Goal: Book appointment/travel/reservation

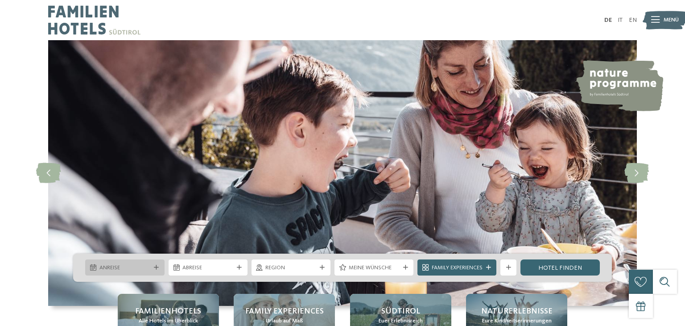
click at [144, 269] on span "Anreise" at bounding box center [124, 268] width 51 height 8
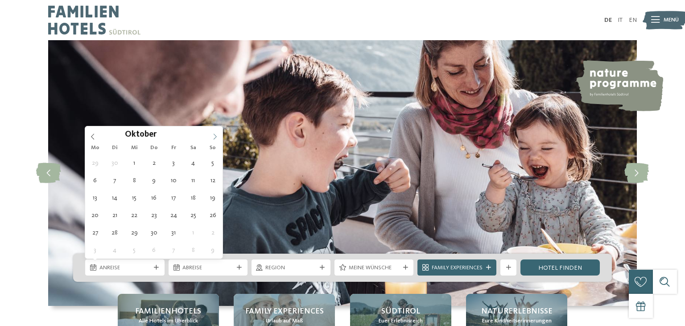
click at [217, 135] on icon at bounding box center [215, 136] width 6 height 6
type div "12.10.2025"
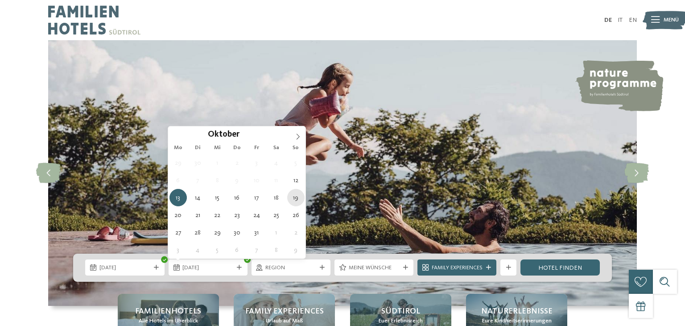
type div "19.10.2025"
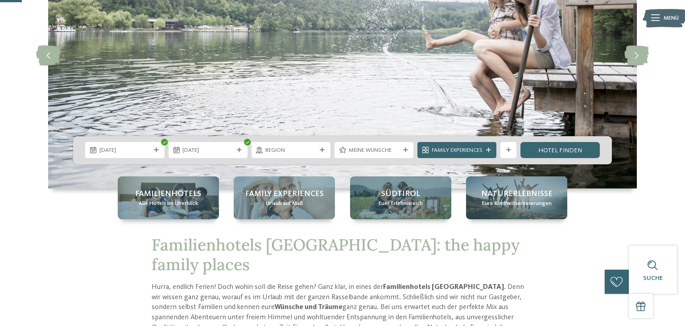
scroll to position [123, 0]
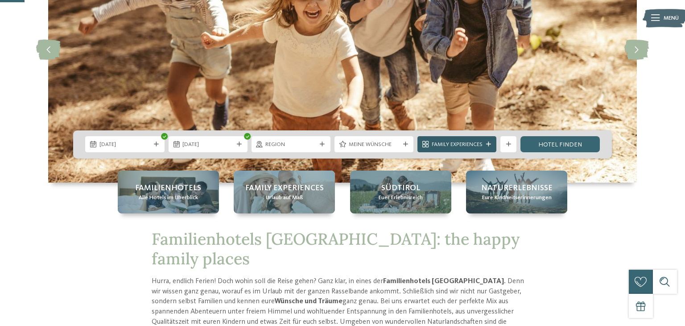
click at [457, 142] on span "Family Experiences" at bounding box center [457, 145] width 51 height 8
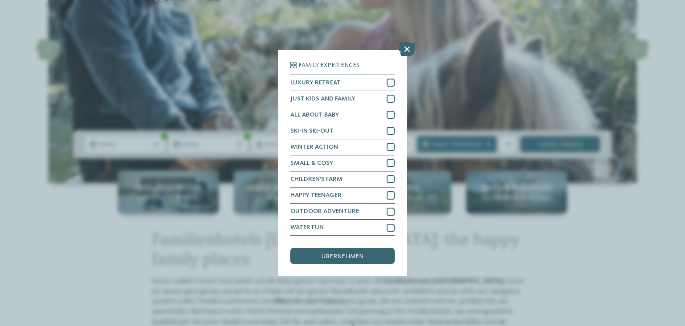
click at [626, 283] on div "Family Experiences LUXURY RETREAT JUST KIDS AND FAMILY" at bounding box center [342, 163] width 685 height 326
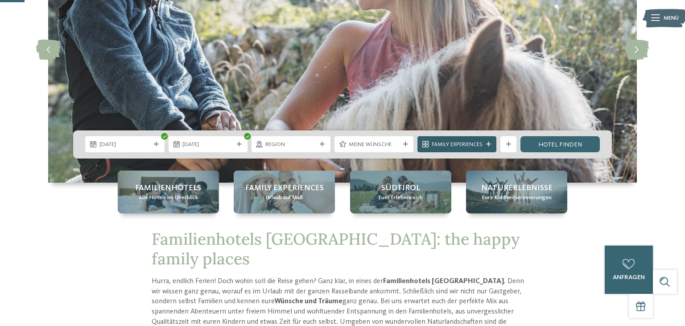
click at [470, 147] on span "Family Experiences" at bounding box center [457, 145] width 51 height 8
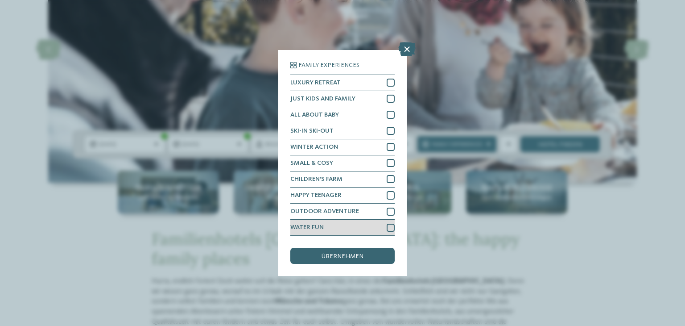
click at [392, 227] on div at bounding box center [391, 227] width 8 height 8
click at [384, 258] on div "übernehmen" at bounding box center [342, 256] width 104 height 16
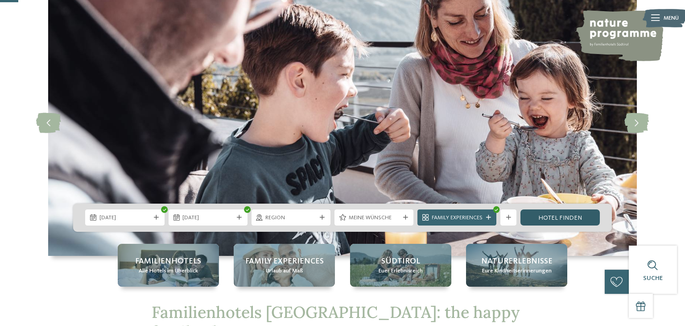
scroll to position [43, 0]
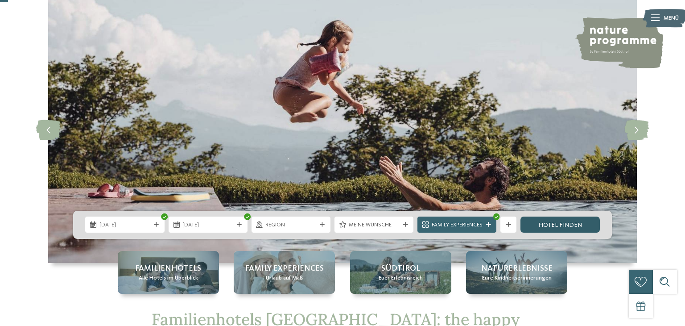
click at [550, 226] on link "Hotel finden" at bounding box center [560, 224] width 79 height 16
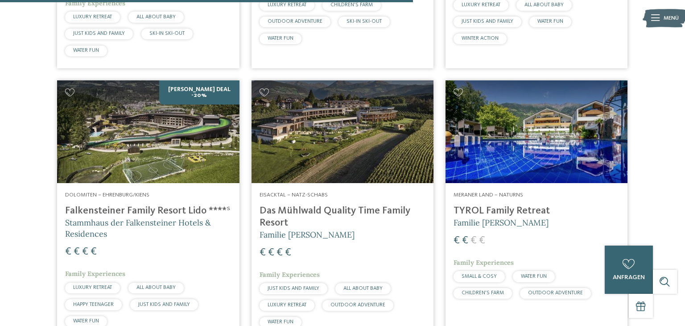
scroll to position [792, 0]
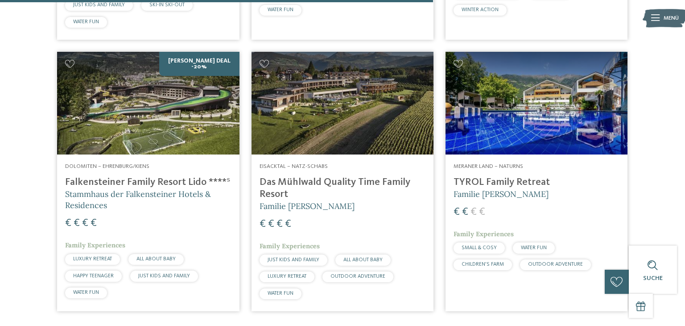
click at [63, 104] on img at bounding box center [148, 103] width 182 height 103
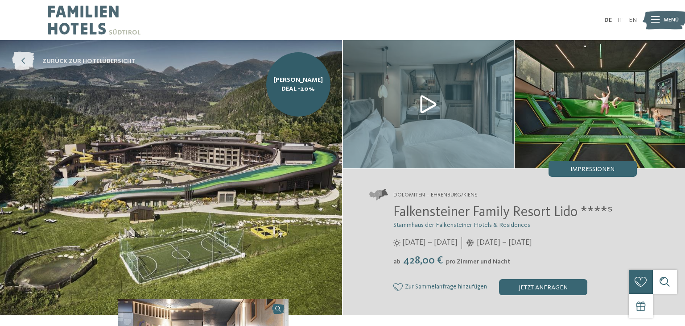
click at [61, 62] on span "zurück zur Hotelübersicht" at bounding box center [88, 61] width 93 height 9
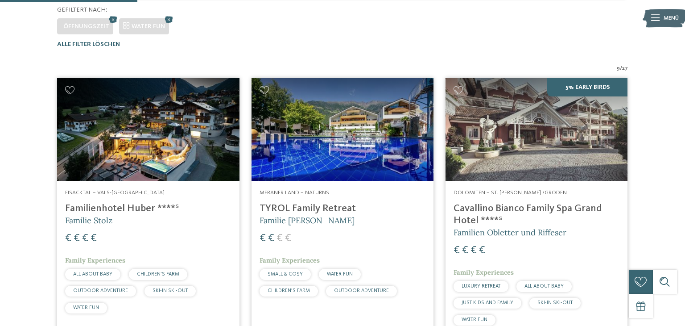
scroll to position [258, 0]
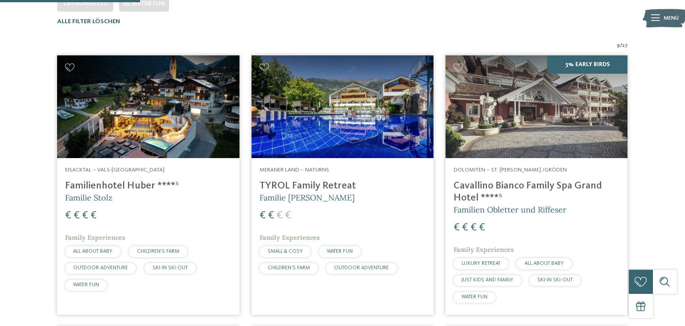
click at [365, 120] on img at bounding box center [343, 106] width 182 height 103
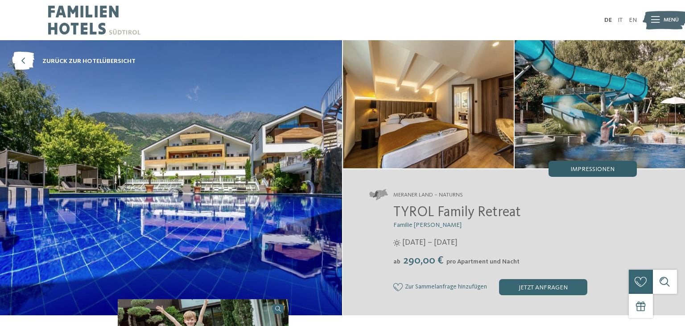
click at [605, 169] on span "Impressionen" at bounding box center [592, 169] width 44 height 6
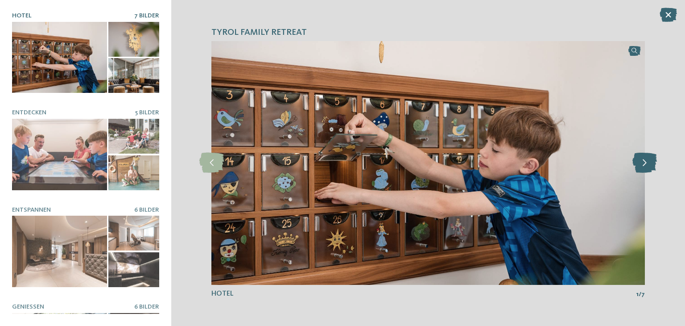
click at [645, 163] on icon at bounding box center [644, 163] width 25 height 20
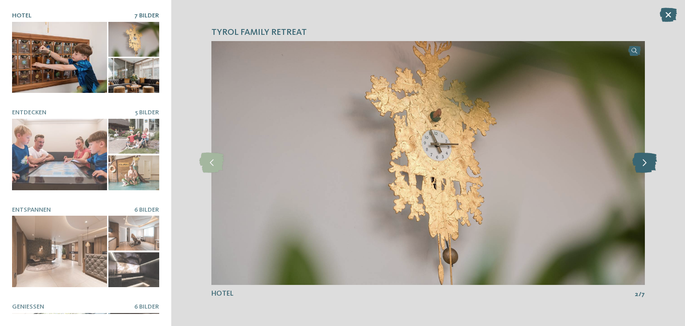
click at [645, 163] on icon at bounding box center [644, 163] width 25 height 20
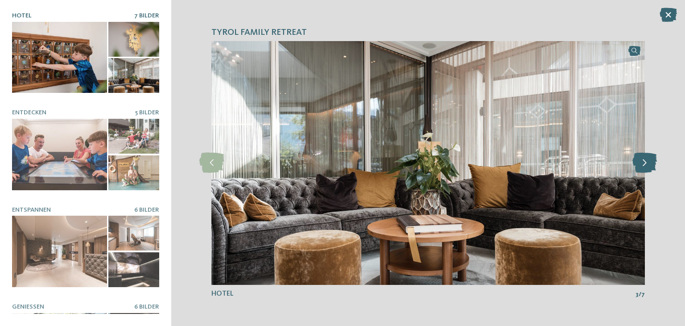
click at [645, 163] on icon at bounding box center [644, 163] width 25 height 20
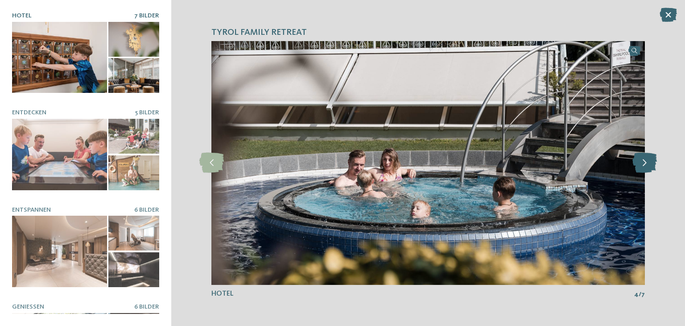
click at [645, 163] on icon at bounding box center [644, 163] width 25 height 20
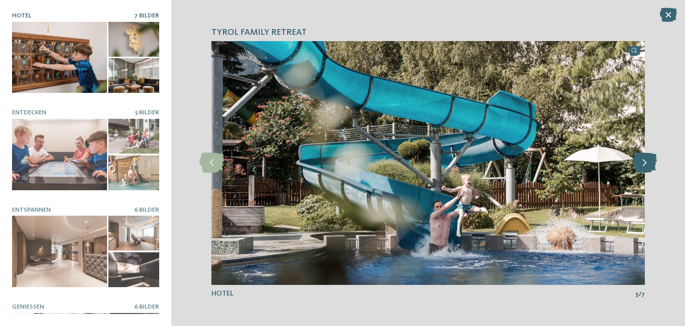
click at [645, 163] on icon at bounding box center [644, 163] width 25 height 20
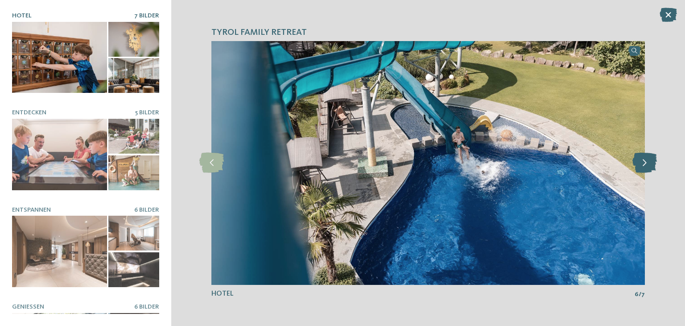
click at [645, 163] on icon at bounding box center [644, 163] width 25 height 20
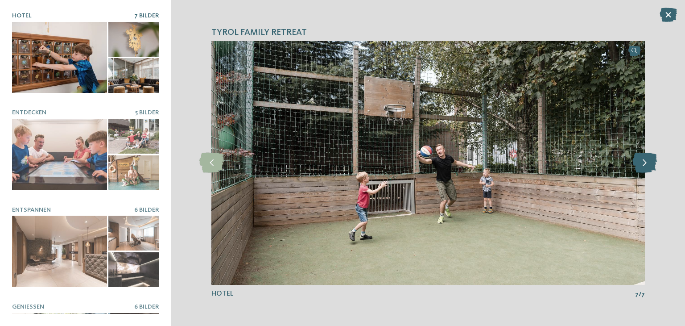
click at [645, 163] on icon at bounding box center [644, 163] width 25 height 20
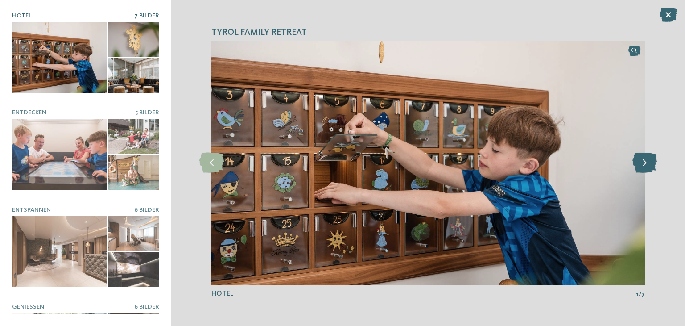
click at [645, 163] on icon at bounding box center [644, 163] width 25 height 20
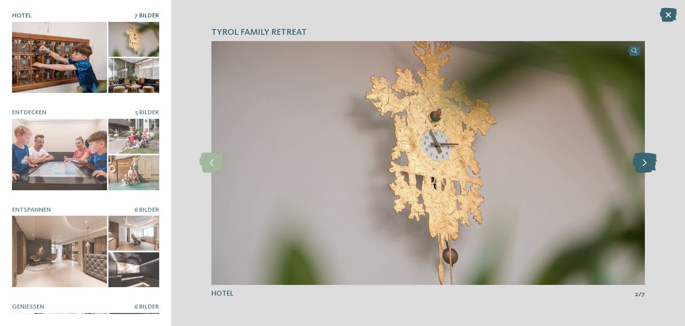
click at [645, 163] on icon at bounding box center [644, 163] width 25 height 20
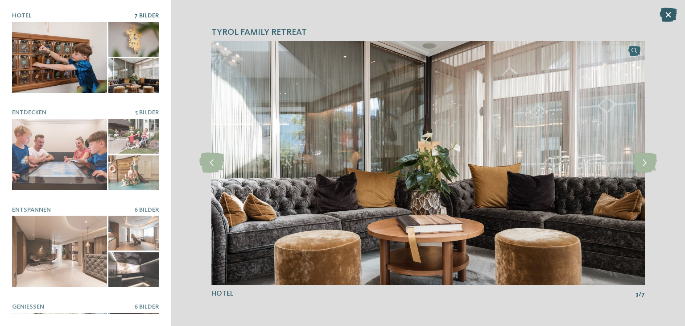
click at [672, 13] on icon at bounding box center [668, 15] width 17 height 14
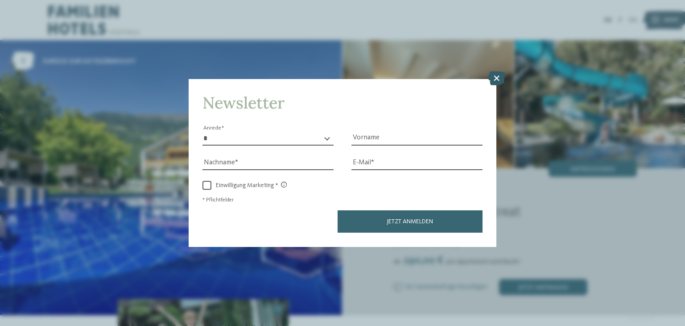
click at [496, 79] on icon at bounding box center [496, 78] width 17 height 14
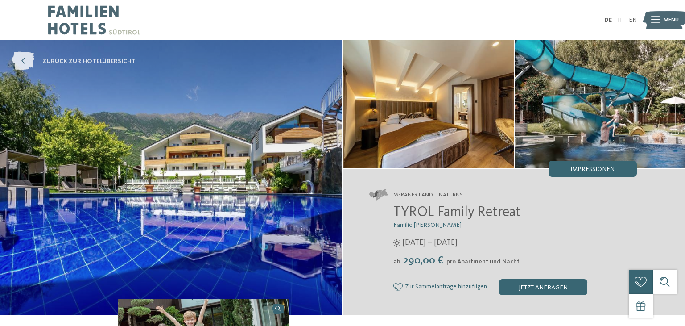
click at [95, 62] on span "zurück zur Hotelübersicht" at bounding box center [88, 61] width 93 height 9
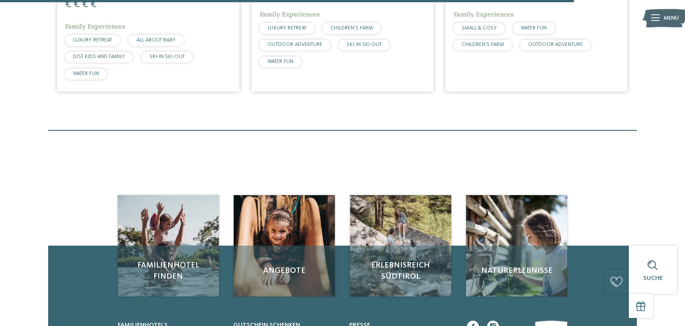
scroll to position [1004, 0]
